Goal: Task Accomplishment & Management: Use online tool/utility

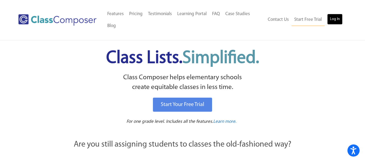
click at [335, 14] on link "Log In" at bounding box center [334, 19] width 15 height 11
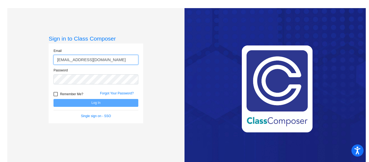
type input "[EMAIL_ADDRESS][DOMAIN_NAME]"
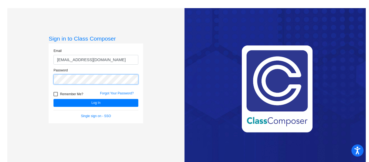
click at [54, 99] on button "Log In" at bounding box center [96, 103] width 85 height 8
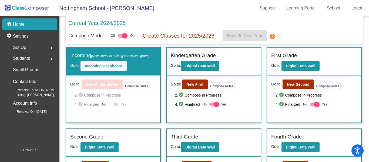
click at [197, 25] on div "Current Year 2024/2025" at bounding box center [214, 24] width 292 height 11
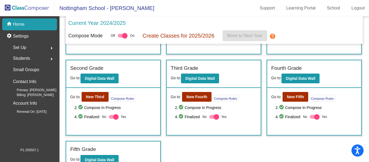
scroll to position [77, 0]
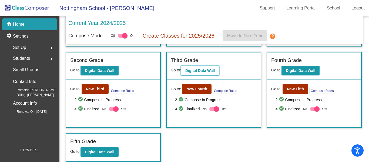
click at [217, 68] on button "Digital Data Wall" at bounding box center [200, 71] width 38 height 10
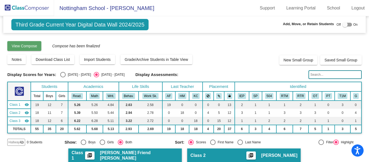
click at [29, 45] on span "View Compose" at bounding box center [24, 46] width 25 height 4
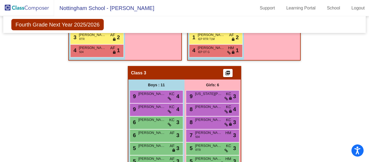
scroll to position [277, 0]
